Goal: Transaction & Acquisition: Purchase product/service

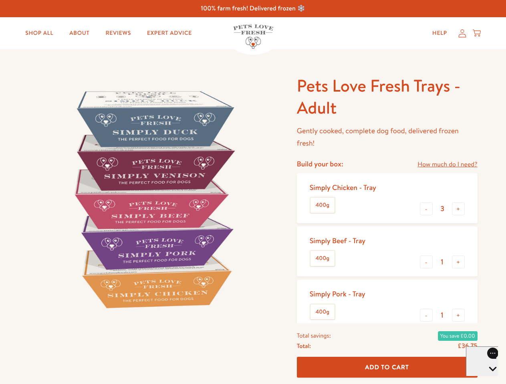
click at [253, 192] on img at bounding box center [153, 199] width 249 height 249
click at [447, 165] on link "How much do I need?" at bounding box center [447, 164] width 60 height 11
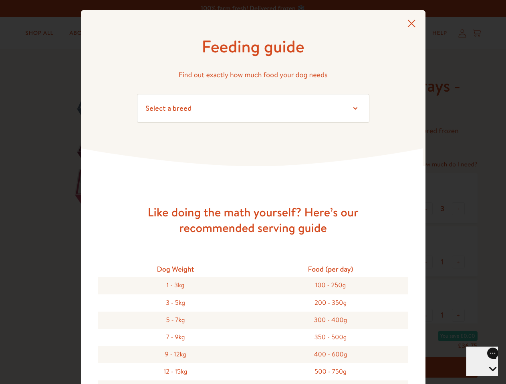
click at [426, 209] on div "Feeding guide Find out exactly how much food your dog needs Select a breed Affe…" at bounding box center [253, 192] width 506 height 384
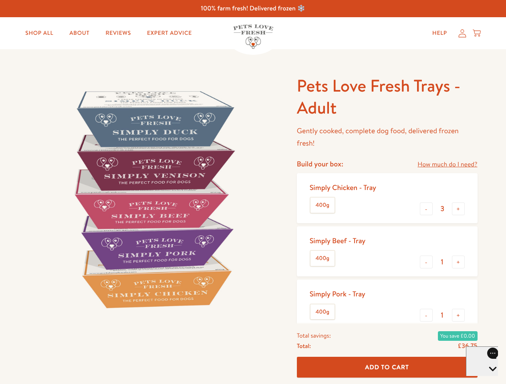
click at [458, 209] on button "+" at bounding box center [458, 209] width 13 height 13
type input "4"
click at [426, 262] on button "-" at bounding box center [426, 262] width 13 height 13
click at [458, 262] on button "+" at bounding box center [458, 262] width 13 height 13
type input "1"
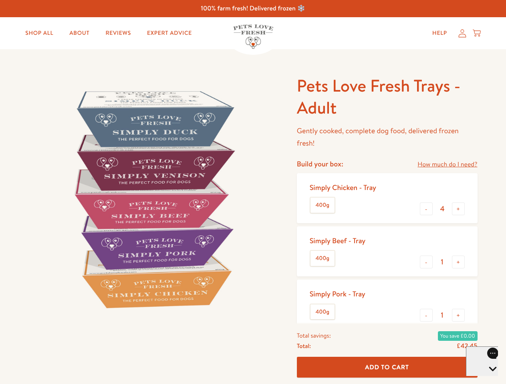
click at [426, 315] on button "-" at bounding box center [426, 315] width 13 height 13
click at [458, 315] on button "+" at bounding box center [458, 315] width 13 height 13
type input "1"
click at [387, 368] on span "Add To Cart" at bounding box center [387, 367] width 44 height 8
click at [488, 379] on icon "Open gorgias live chat" at bounding box center [492, 383] width 8 height 8
